Goal: Transaction & Acquisition: Purchase product/service

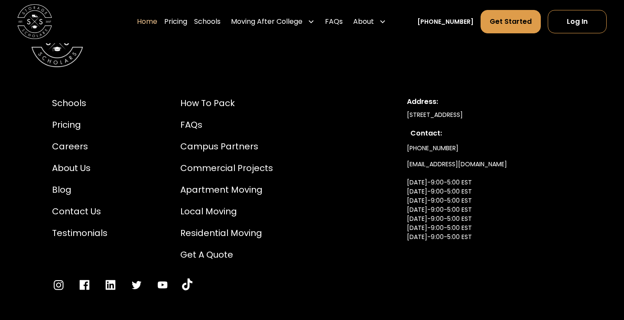
scroll to position [2882, 0]
click at [187, 20] on link "Pricing" at bounding box center [175, 22] width 23 height 24
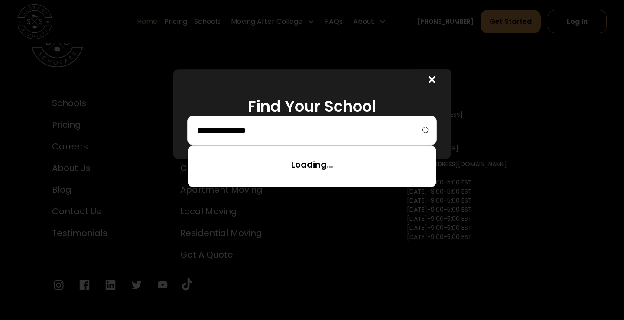
click at [260, 127] on input "search" at bounding box center [312, 130] width 232 height 15
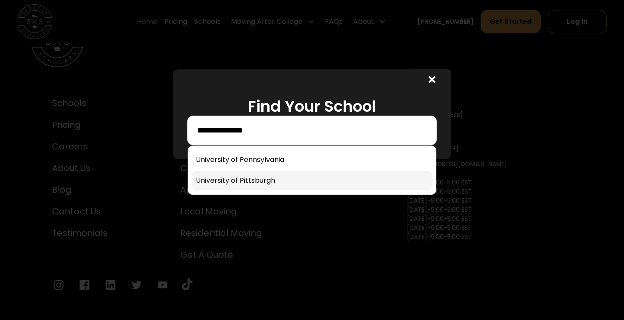
type input "**********"
click at [236, 180] on link at bounding box center [312, 180] width 241 height 19
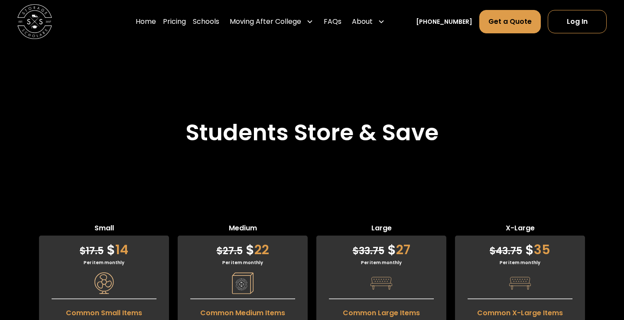
scroll to position [1962, 0]
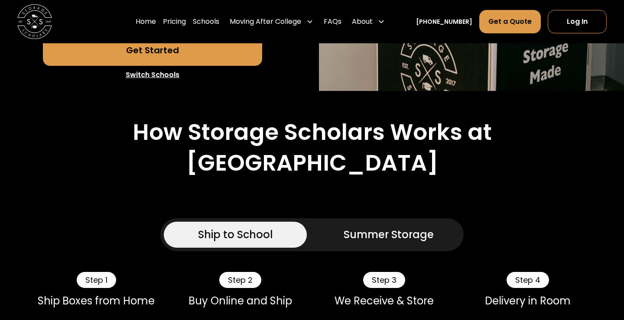
scroll to position [317, 0]
click at [391, 242] on div "Summer Storage" at bounding box center [389, 235] width 90 height 16
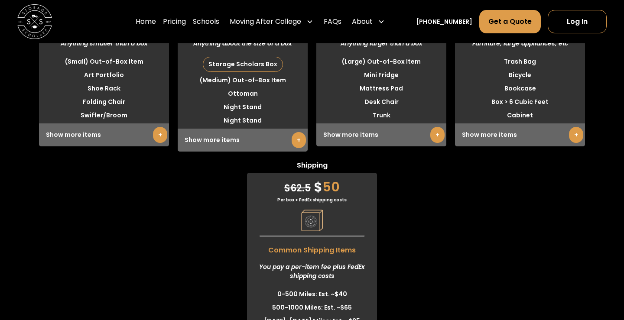
scroll to position [2634, 0]
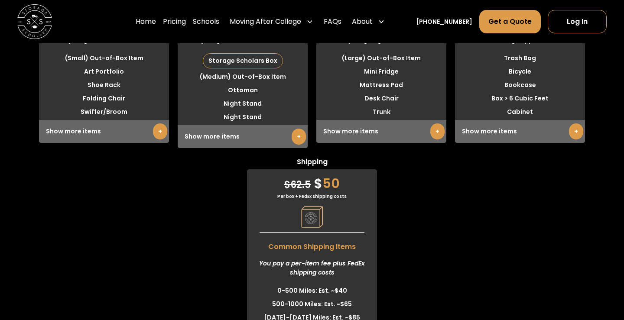
click at [438, 140] on link "+" at bounding box center [438, 132] width 14 height 16
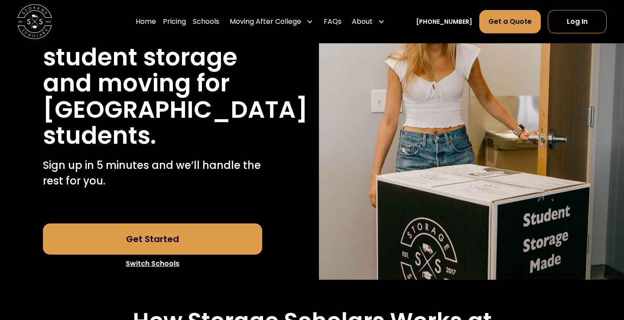
scroll to position [0, 0]
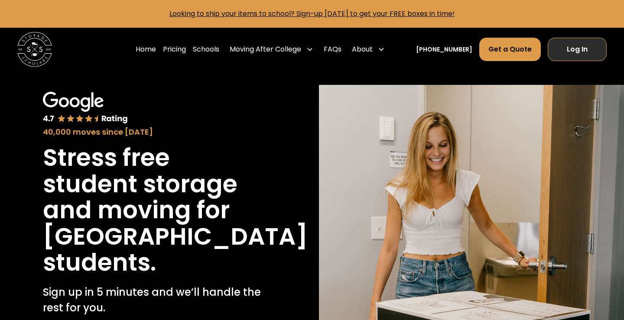
click at [579, 49] on link "Log In" at bounding box center [577, 49] width 59 height 23
click at [573, 49] on link "Log In" at bounding box center [577, 49] width 59 height 23
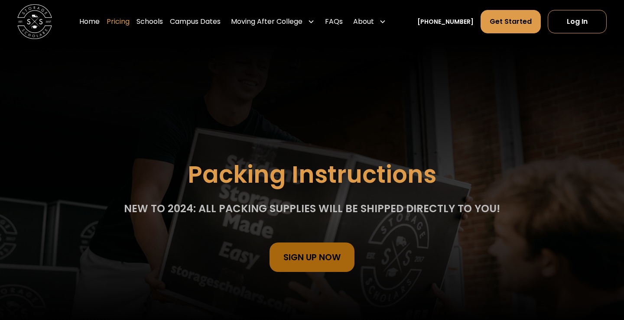
click at [129, 20] on link "Pricing" at bounding box center [118, 22] width 23 height 24
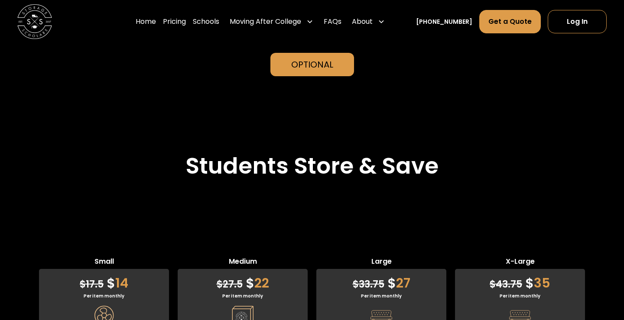
scroll to position [1929, 0]
